Goal: Task Accomplishment & Management: Complete application form

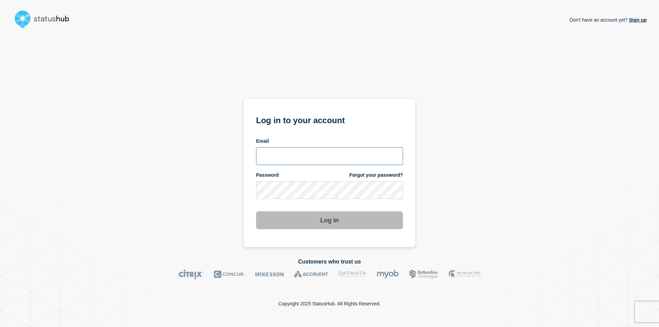
click at [291, 150] on input "email input" at bounding box center [329, 156] width 147 height 18
type input "caleb.stahr@conexon.us"
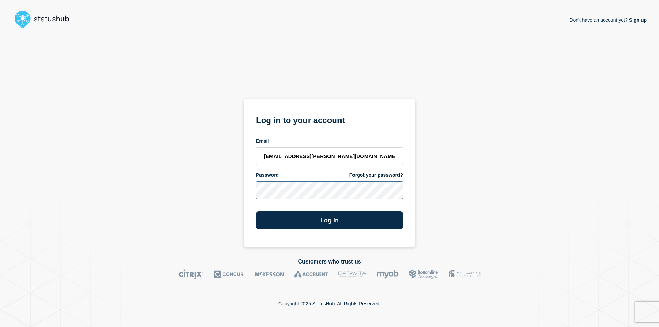
click at [256, 211] on button "Log in" at bounding box center [329, 220] width 147 height 18
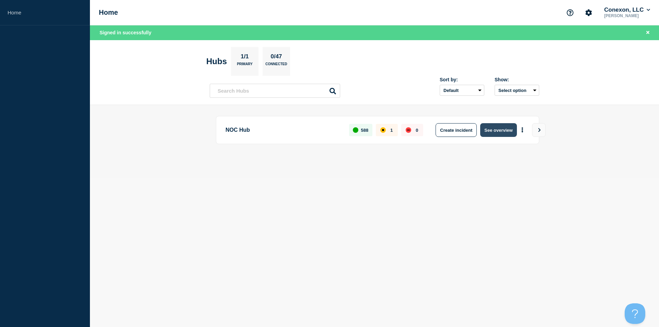
click at [493, 126] on button "See overview" at bounding box center [498, 130] width 36 height 14
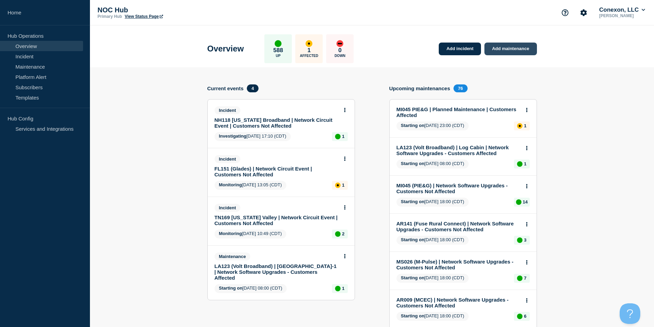
click at [509, 53] on link "Add maintenance" at bounding box center [510, 49] width 52 height 13
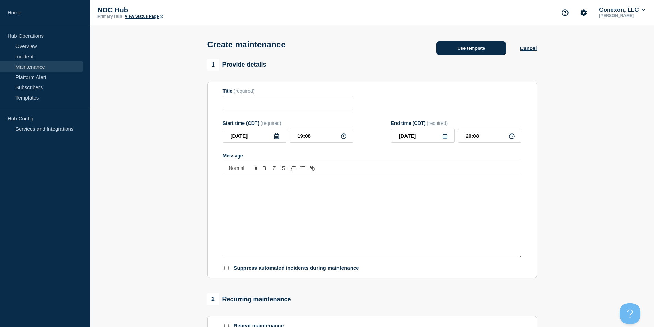
click at [460, 47] on button "Use template" at bounding box center [471, 48] width 70 height 14
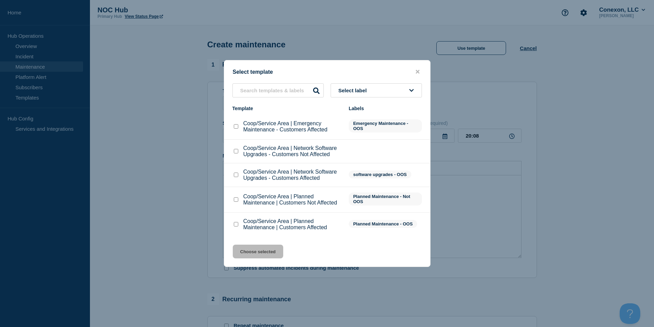
click at [235, 152] on input "Coop/Service Area | Network Software Upgrades - Customers Not Affected checkbox" at bounding box center [236, 151] width 4 height 4
checkbox input "true"
click at [258, 252] on button "Choose selected" at bounding box center [258, 252] width 50 height 14
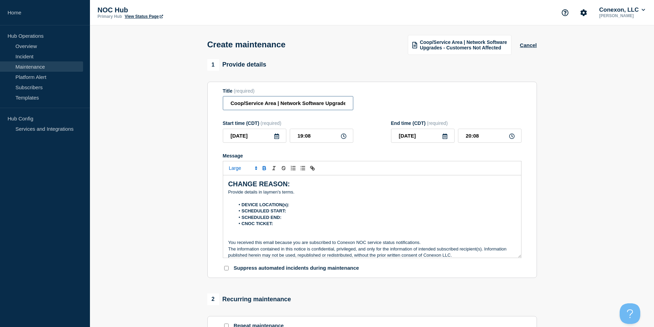
drag, startPoint x: 275, startPoint y: 108, endPoint x: 158, endPoint y: 110, distance: 117.1
click at [158, 110] on section "1 Provide details Title (required) Coop/Service Area | Network Software Upgrade…" at bounding box center [372, 297] width 564 height 476
type input "MS006 Tombigbee | Network Software Upgrades - Customers Not Affected"
drag, startPoint x: 292, startPoint y: 142, endPoint x: 212, endPoint y: 144, distance: 80.0
click at [223, 143] on div "[DATE] 19:08" at bounding box center [288, 136] width 130 height 14
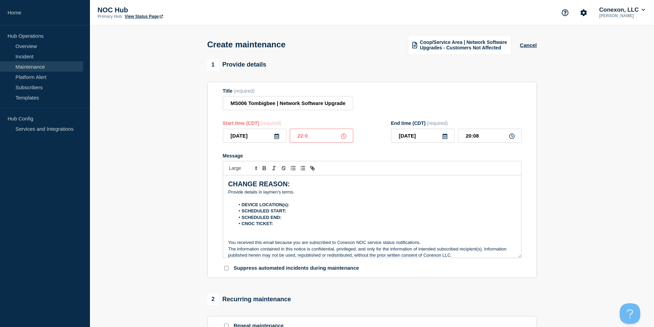
type input "22:00"
type input "23:00"
type input "[DATE]"
type input "00:00"
drag, startPoint x: 141, startPoint y: 135, endPoint x: 164, endPoint y: 147, distance: 25.9
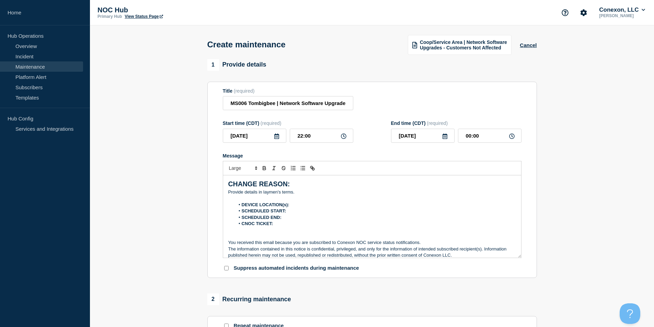
click at [142, 136] on section "1 Provide details Title (required) MS006 Tombigbee | Network Software Upgrades …" at bounding box center [372, 297] width 564 height 476
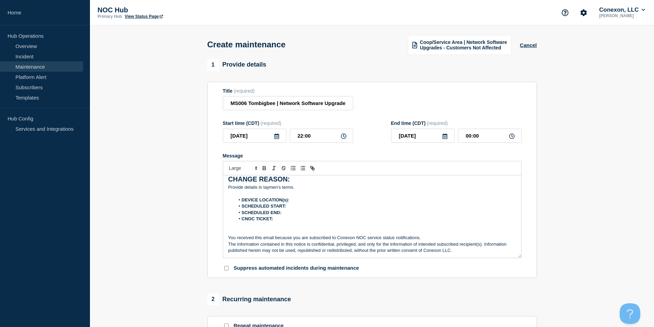
scroll to position [5, 0]
drag, startPoint x: 312, startPoint y: 192, endPoint x: 190, endPoint y: 189, distance: 121.5
click at [190, 189] on section "1 Provide details Title (required) MS006 Tombigbee | Network Software Upgrades …" at bounding box center [372, 297] width 564 height 476
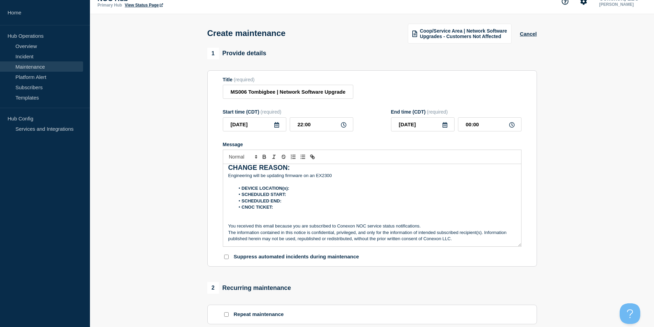
scroll to position [34, 0]
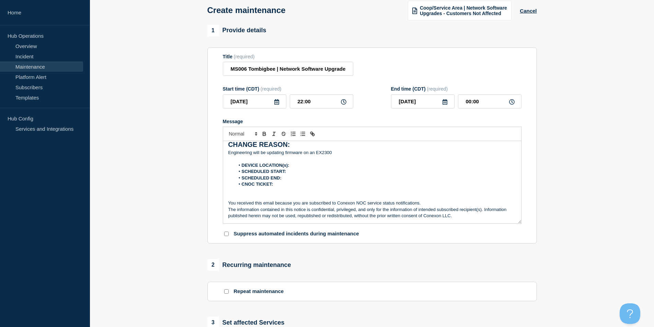
click at [305, 166] on li "DEVICE LOCATION(s):" at bounding box center [375, 165] width 281 height 6
drag, startPoint x: 257, startPoint y: 101, endPoint x: 163, endPoint y: 100, distance: 94.4
click at [164, 100] on section "1 Provide details Title (required) MS006 Tombigbee | Network Software Upgrades …" at bounding box center [372, 263] width 564 height 476
click at [296, 173] on li "SCHEDULED START:" at bounding box center [375, 172] width 281 height 6
drag, startPoint x: 319, startPoint y: 100, endPoint x: 262, endPoint y: 100, distance: 56.6
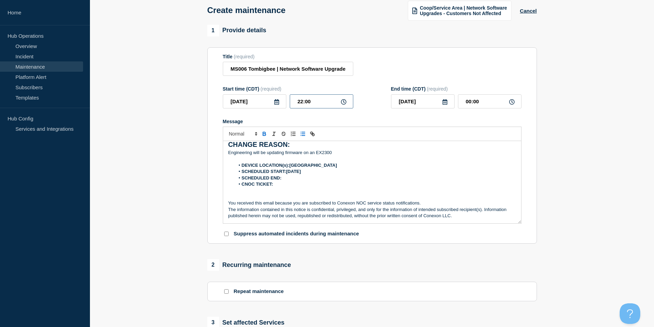
click at [274, 100] on div "[DATE] 22:00" at bounding box center [288, 101] width 130 height 14
click at [318, 175] on li "SCHEDULED START:[DATE]" at bounding box center [375, 172] width 281 height 6
drag, startPoint x: 435, startPoint y: 101, endPoint x: 316, endPoint y: 105, distance: 119.5
click at [318, 105] on div "Start time (CDT) (required) [DATE] 22:00 End time (CDT) (required) [DATE] 00:00" at bounding box center [372, 97] width 299 height 22
click at [290, 180] on li "SCHEDULED END:" at bounding box center [375, 178] width 281 height 6
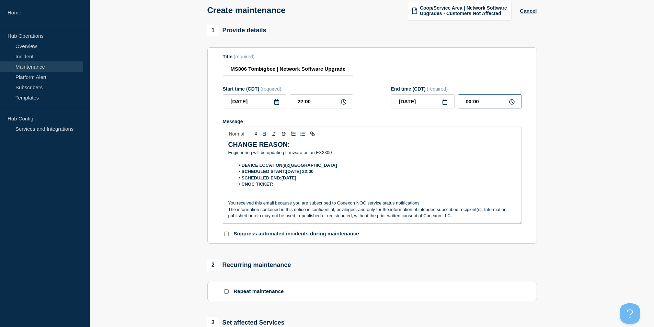
drag, startPoint x: 476, startPoint y: 103, endPoint x: 398, endPoint y: 109, distance: 77.8
click at [415, 103] on div "[DATE] 00:00" at bounding box center [456, 101] width 130 height 14
click at [322, 183] on li "CNOC TICKET:" at bounding box center [375, 184] width 281 height 6
click at [321, 181] on li "SCHEDULED END:[DATE]" at bounding box center [375, 178] width 281 height 6
click at [282, 187] on li "CNOC TICKET:" at bounding box center [375, 184] width 281 height 6
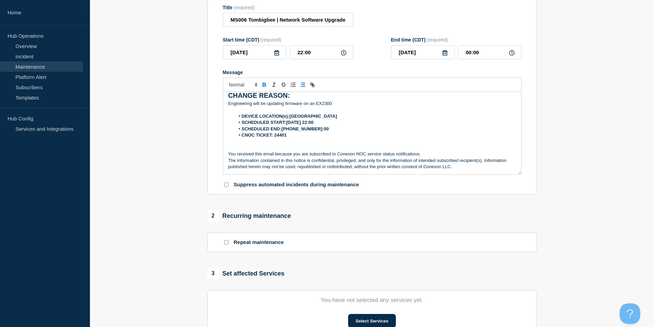
scroll to position [240, 0]
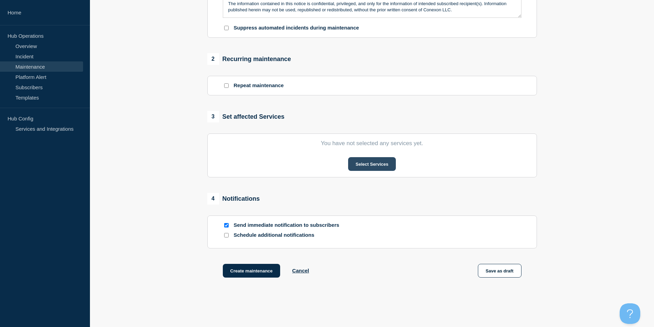
click at [360, 159] on button "Select Services" at bounding box center [372, 164] width 48 height 14
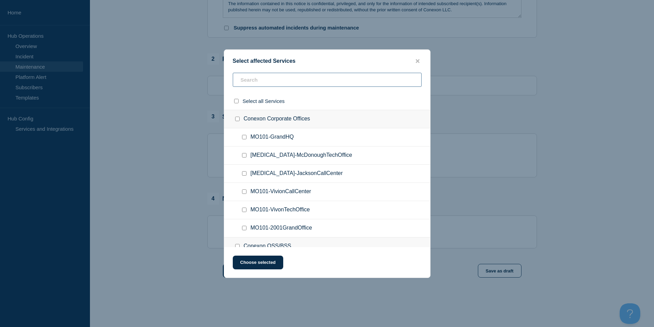
click at [274, 81] on input "text" at bounding box center [327, 80] width 189 height 14
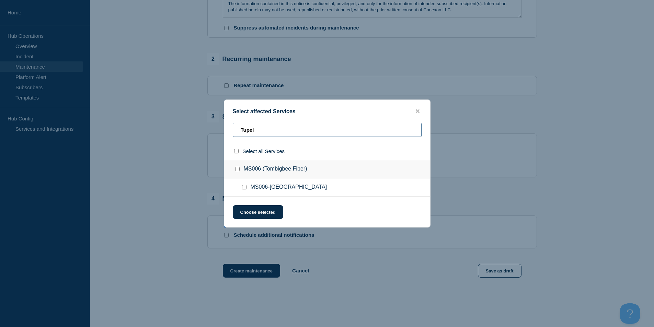
type input "Tupel"
drag, startPoint x: 245, startPoint y: 184, endPoint x: 246, endPoint y: 189, distance: 5.7
click at [246, 186] on ul "MS006-[GEOGRAPHIC_DATA]" at bounding box center [327, 188] width 206 height 18
click at [246, 189] on input "MS006-Tupelo checkbox" at bounding box center [244, 187] width 4 height 4
checkbox input "true"
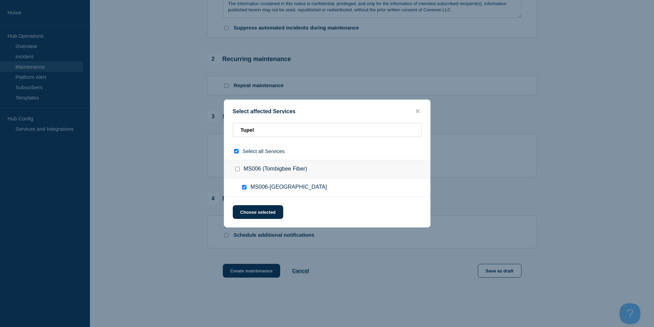
checkbox input "true"
click at [249, 206] on button "Choose selected" at bounding box center [258, 212] width 50 height 14
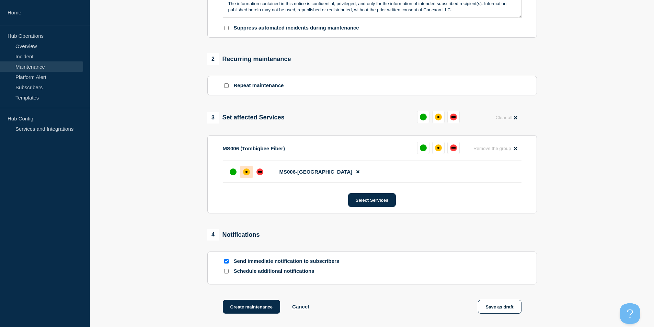
click at [244, 174] on div "affected" at bounding box center [246, 172] width 7 height 7
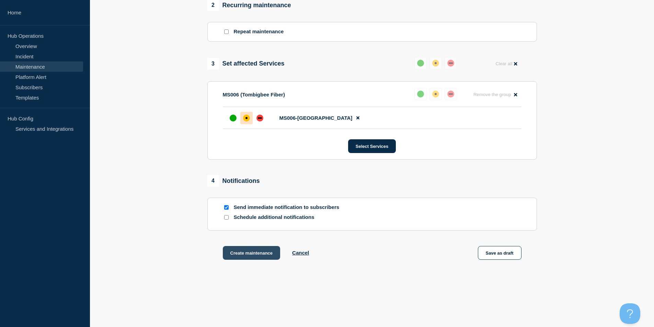
scroll to position [308, 0]
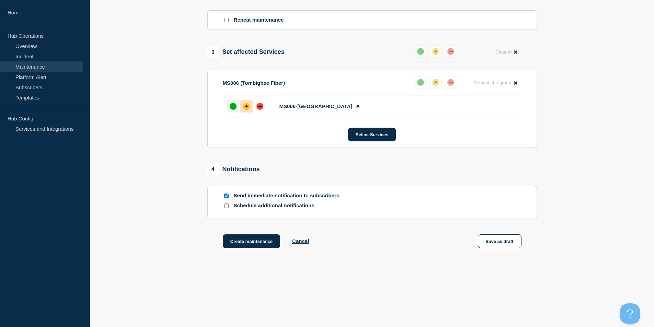
click at [232, 102] on div at bounding box center [233, 106] width 12 height 12
click at [252, 236] on button "Create maintenance" at bounding box center [252, 241] width 58 height 14
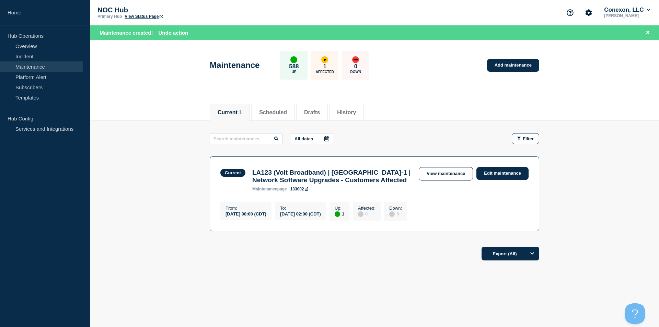
drag, startPoint x: 599, startPoint y: 106, endPoint x: 594, endPoint y: 105, distance: 5.6
click at [599, 106] on div "Current 1 Scheduled Drafts History" at bounding box center [374, 109] width 569 height 24
click at [26, 57] on link "Incident" at bounding box center [41, 56] width 83 height 10
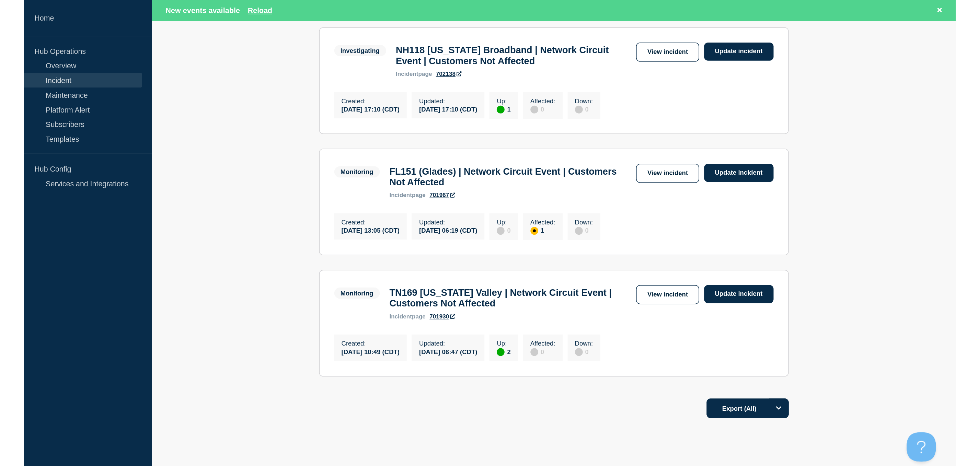
scroll to position [39, 0]
